Goal: Task Accomplishment & Management: Complete application form

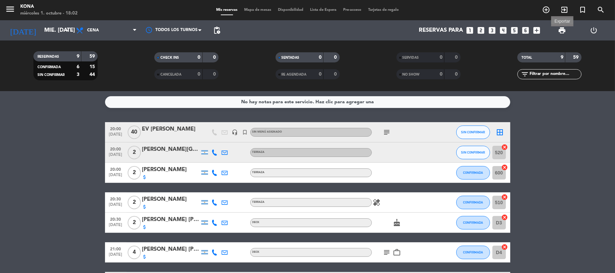
click at [562, 26] on span "print" at bounding box center [562, 30] width 8 height 8
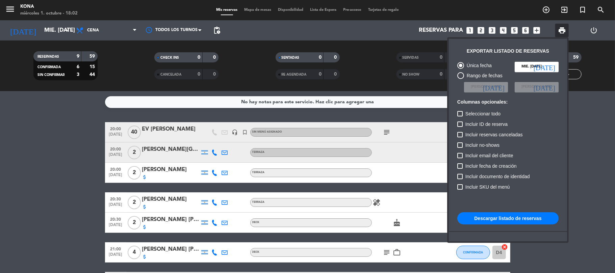
click at [511, 215] on button "Descargar listado de reservas" at bounding box center [507, 218] width 101 height 12
click at [70, 189] on div at bounding box center [307, 136] width 615 height 273
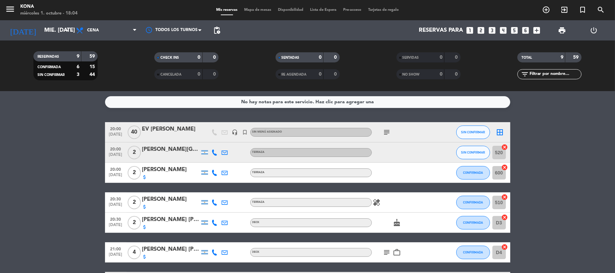
click at [31, 205] on bookings-row "20:00 [DATE] EV [PERSON_NAME] headset_mic turned_in_not Sin menú asignado subje…" at bounding box center [307, 232] width 615 height 220
click at [481, 29] on icon "looks_two" at bounding box center [481, 30] width 9 height 9
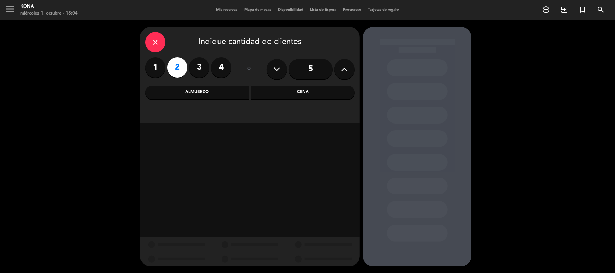
click at [286, 87] on div "Cena" at bounding box center [303, 93] width 104 height 14
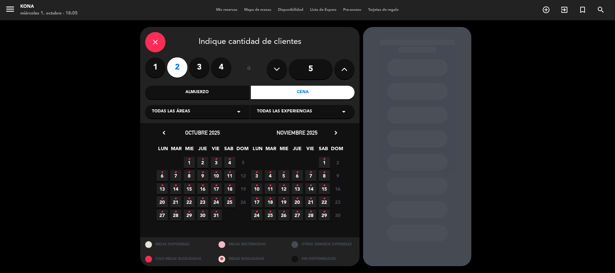
click at [192, 158] on span "1 •" at bounding box center [189, 162] width 11 height 11
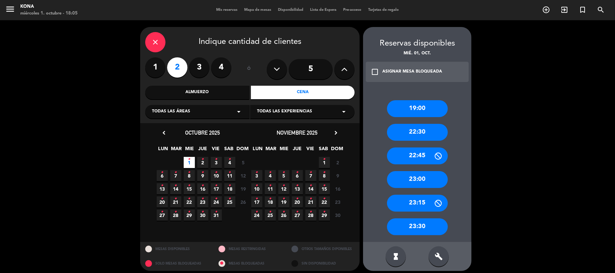
click at [444, 250] on div "build" at bounding box center [438, 256] width 20 height 20
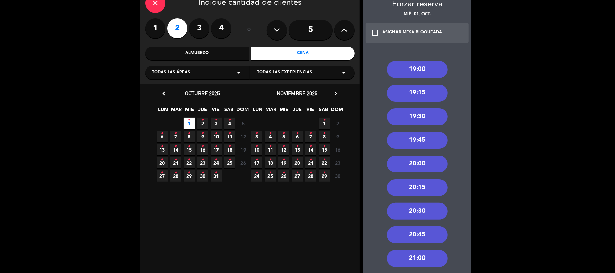
scroll to position [40, 0]
click at [422, 209] on div "20:30" at bounding box center [417, 211] width 61 height 17
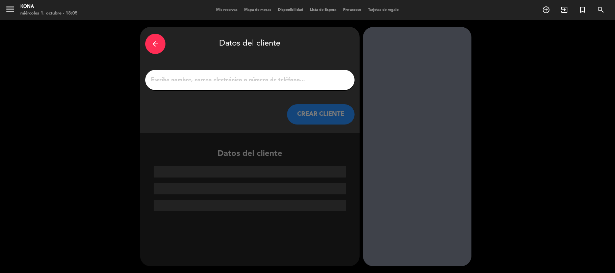
scroll to position [0, 0]
click at [253, 78] on input "1" at bounding box center [249, 79] width 199 height 9
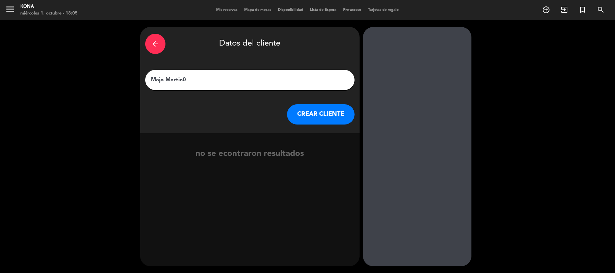
click at [194, 80] on input "Majo Martin0" at bounding box center [249, 79] width 199 height 9
type input "[PERSON_NAME]"
click at [340, 156] on icon "exit_to_app" at bounding box center [341, 158] width 10 height 9
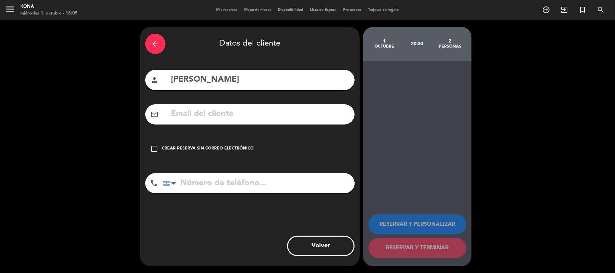
click at [234, 149] on div "Crear reserva sin correo electrónico" at bounding box center [208, 149] width 92 height 7
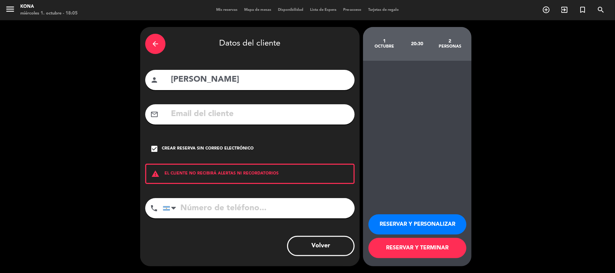
click at [399, 219] on button "RESERVAR Y PERSONALIZAR" at bounding box center [417, 224] width 98 height 20
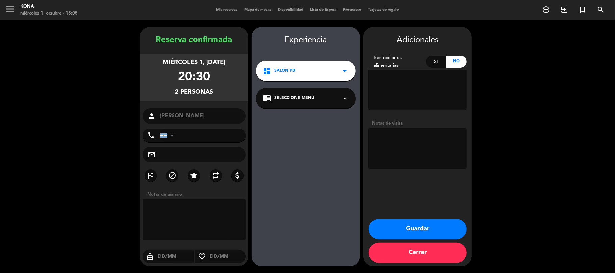
click at [414, 232] on button "Guardar" at bounding box center [418, 229] width 98 height 20
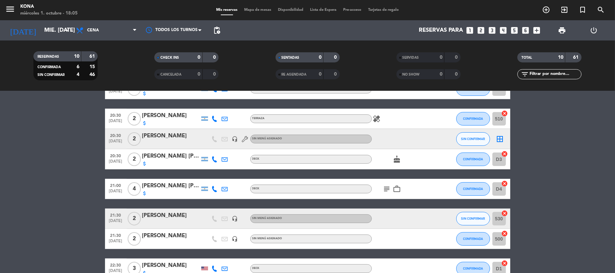
scroll to position [83, 0]
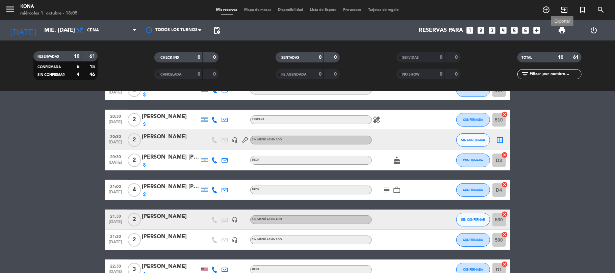
click at [563, 30] on span "print" at bounding box center [562, 30] width 8 height 8
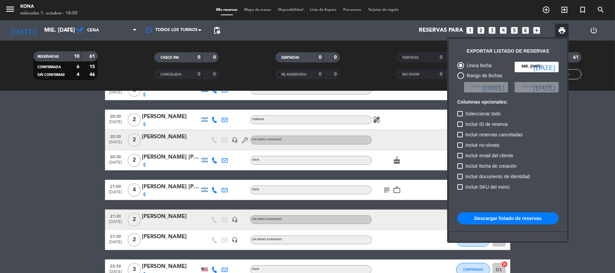
click at [498, 219] on button "Descargar listado de reservas" at bounding box center [507, 218] width 101 height 12
